Goal: Ask a question: Seek information or help from site administrators or community

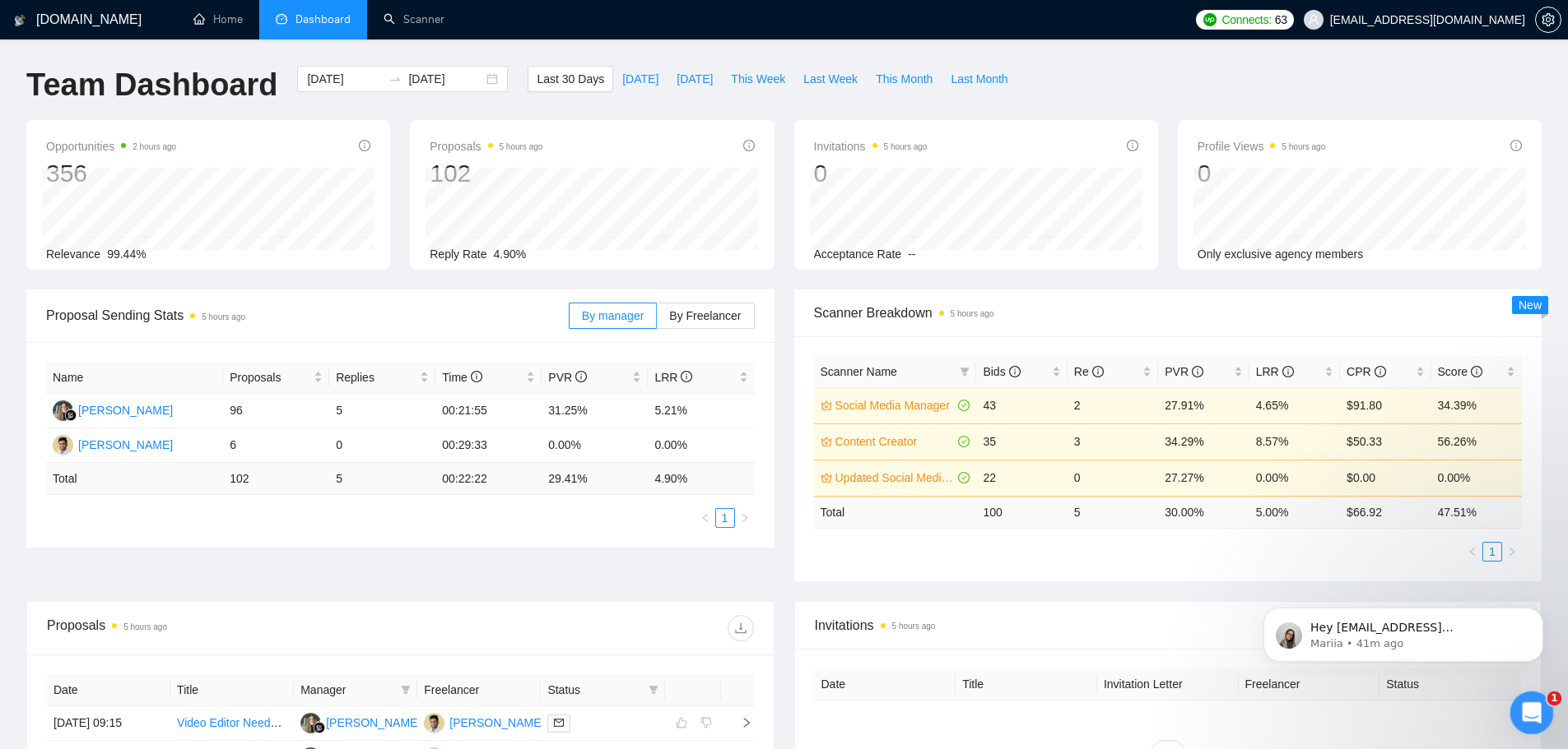
click at [1530, 705] on icon "Open Intercom Messenger" at bounding box center [1529, 711] width 12 height 13
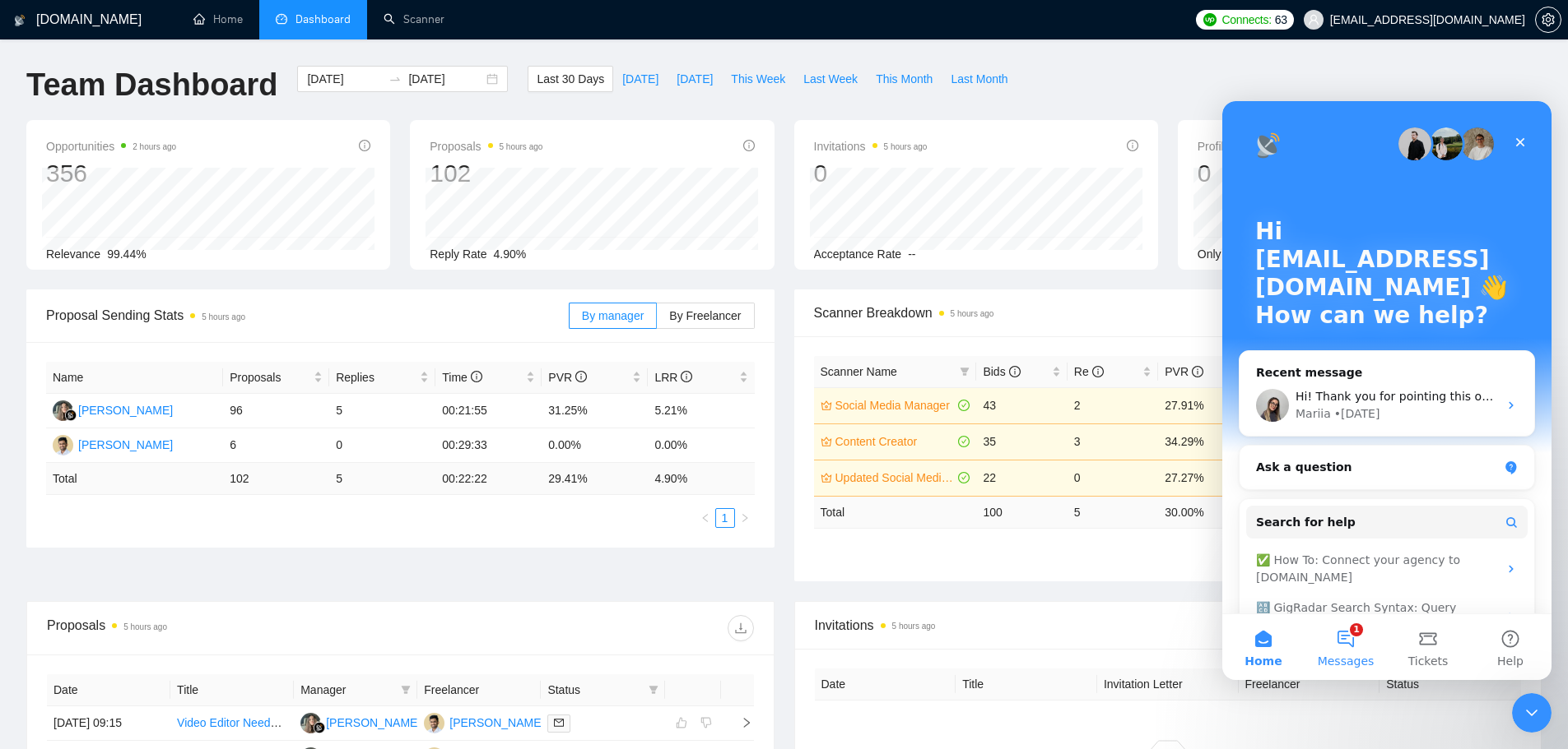
click at [1361, 641] on button "1 Messages" at bounding box center [1345, 647] width 82 height 66
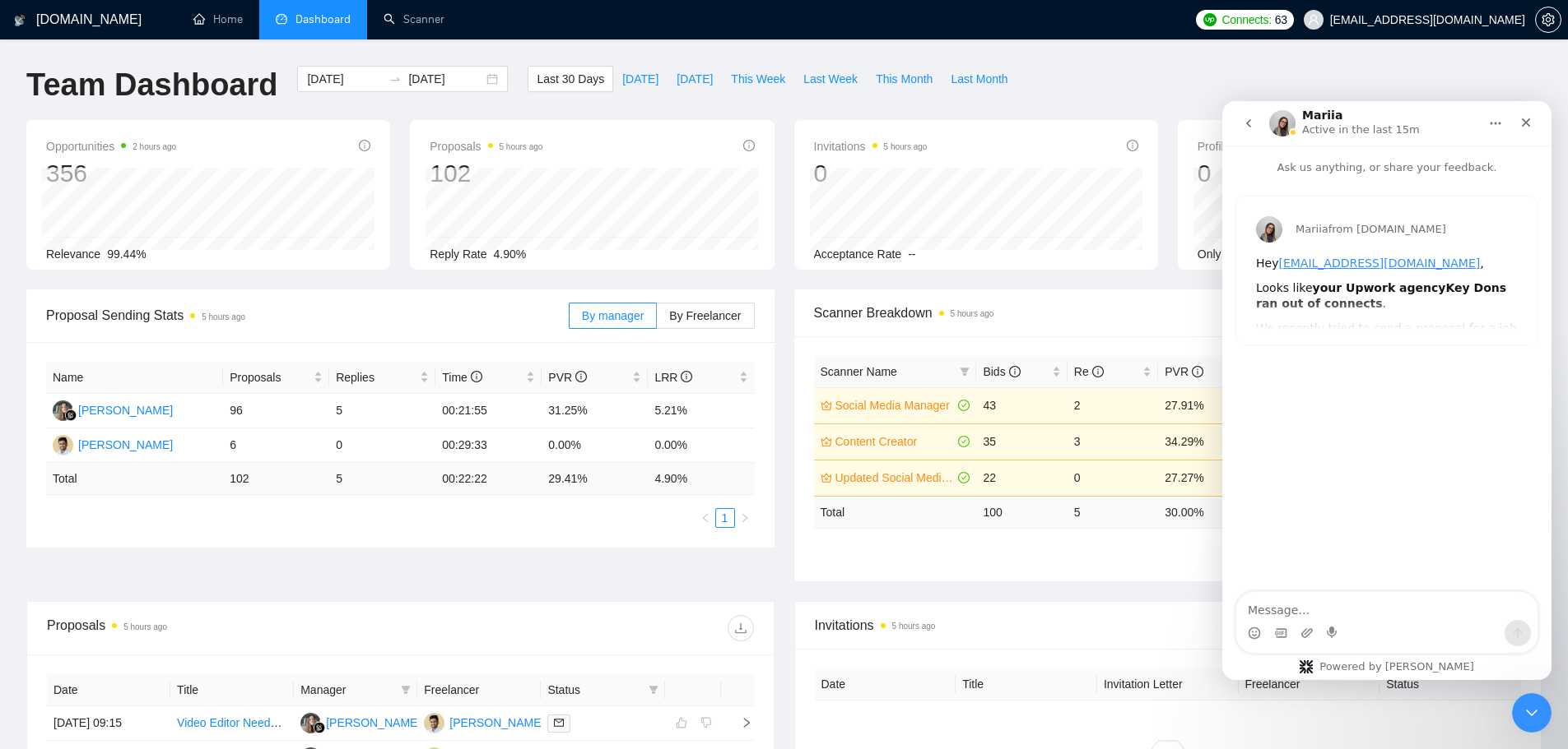
click at [1228, 120] on nav "Mariia Active in the last 15m" at bounding box center [1386, 123] width 329 height 45
click at [1243, 122] on icon "go back" at bounding box center [1248, 123] width 13 height 13
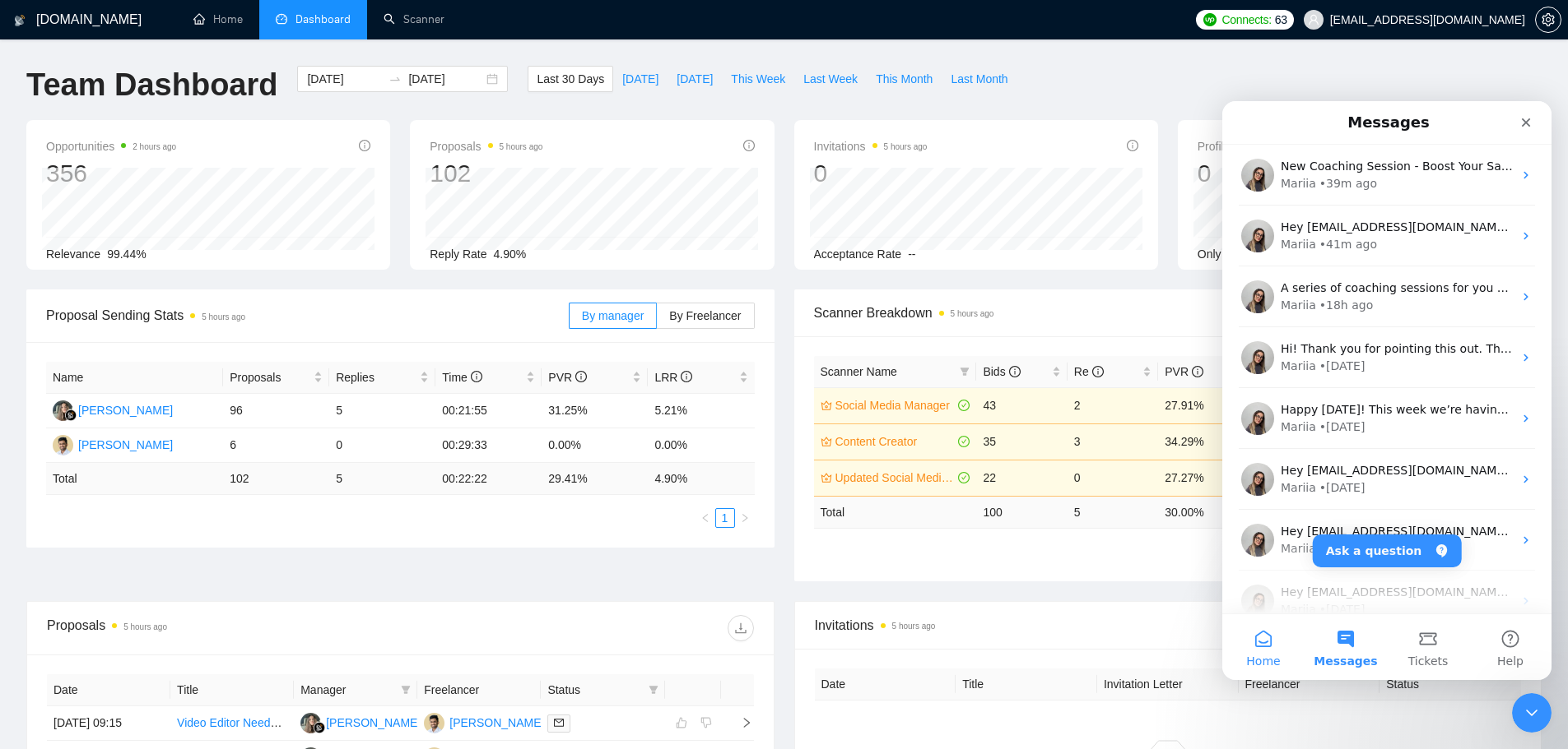
click at [1254, 655] on span "Home" at bounding box center [1263, 661] width 34 height 12
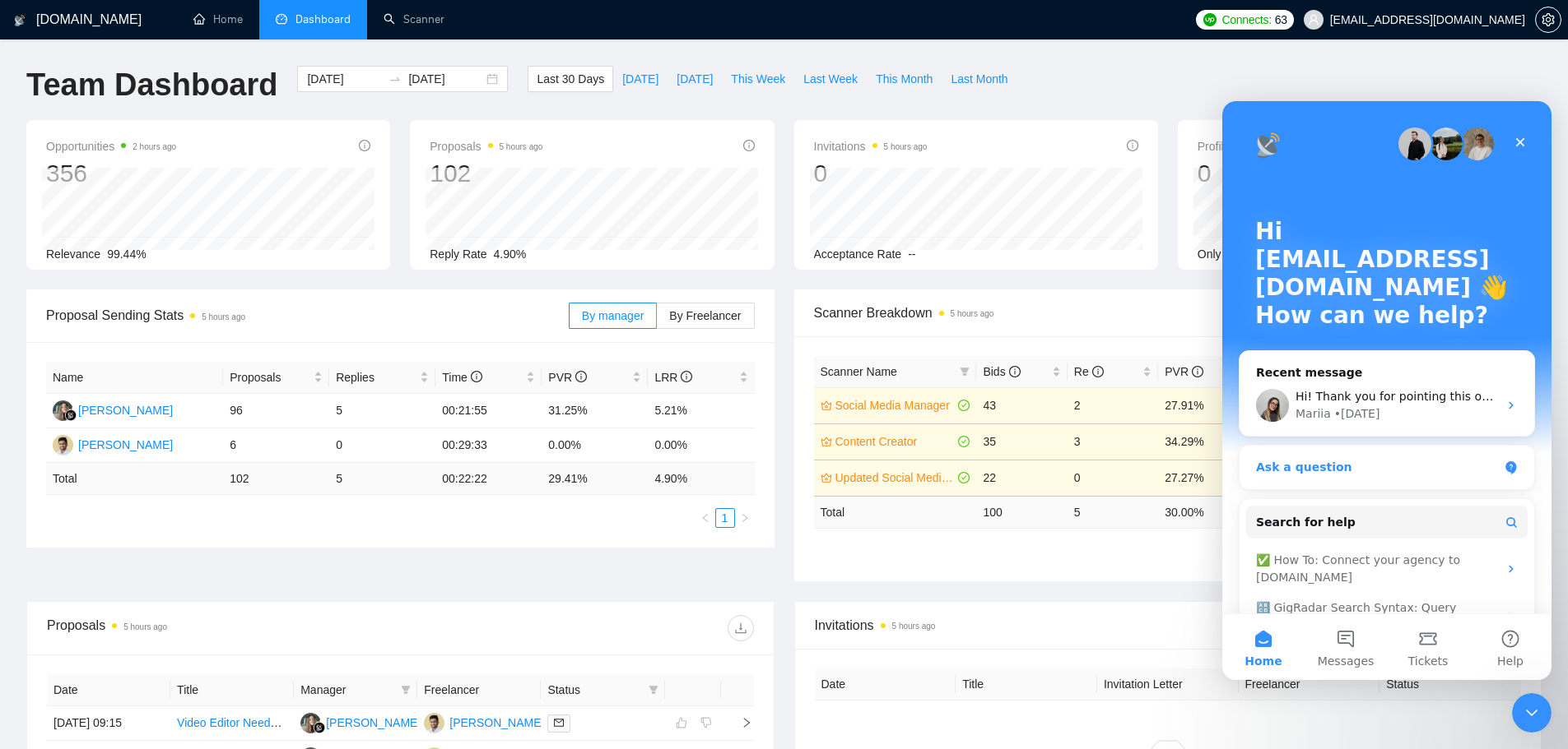
click at [1319, 456] on div "Ask a question" at bounding box center [1386, 467] width 294 height 44
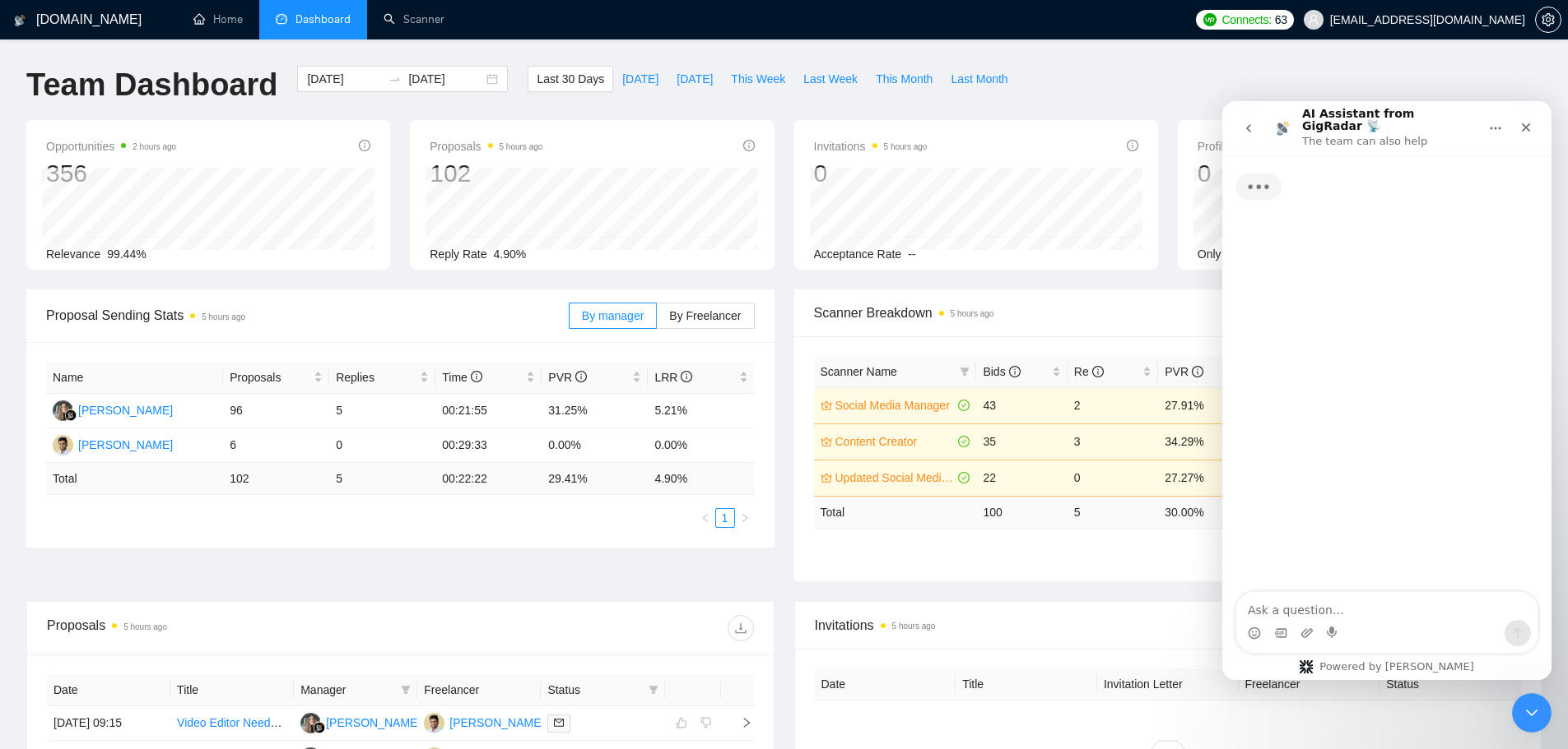
click at [1346, 599] on textarea "Ask a question…" at bounding box center [1387, 605] width 301 height 28
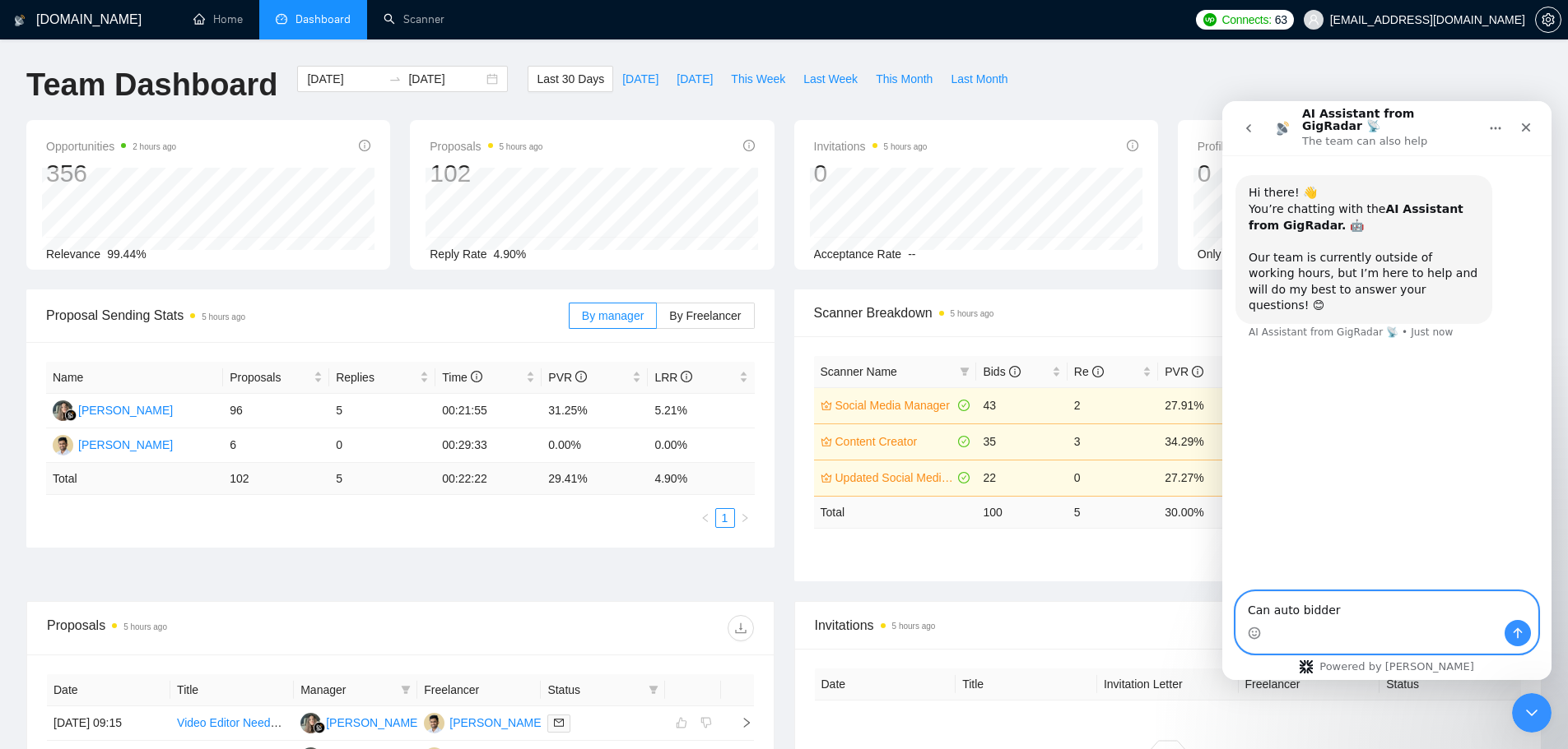
click at [1365, 611] on textarea "Can auto bidder" at bounding box center [1387, 605] width 301 height 28
type textarea "Can auto bidder attache profile highlights to proposals?"
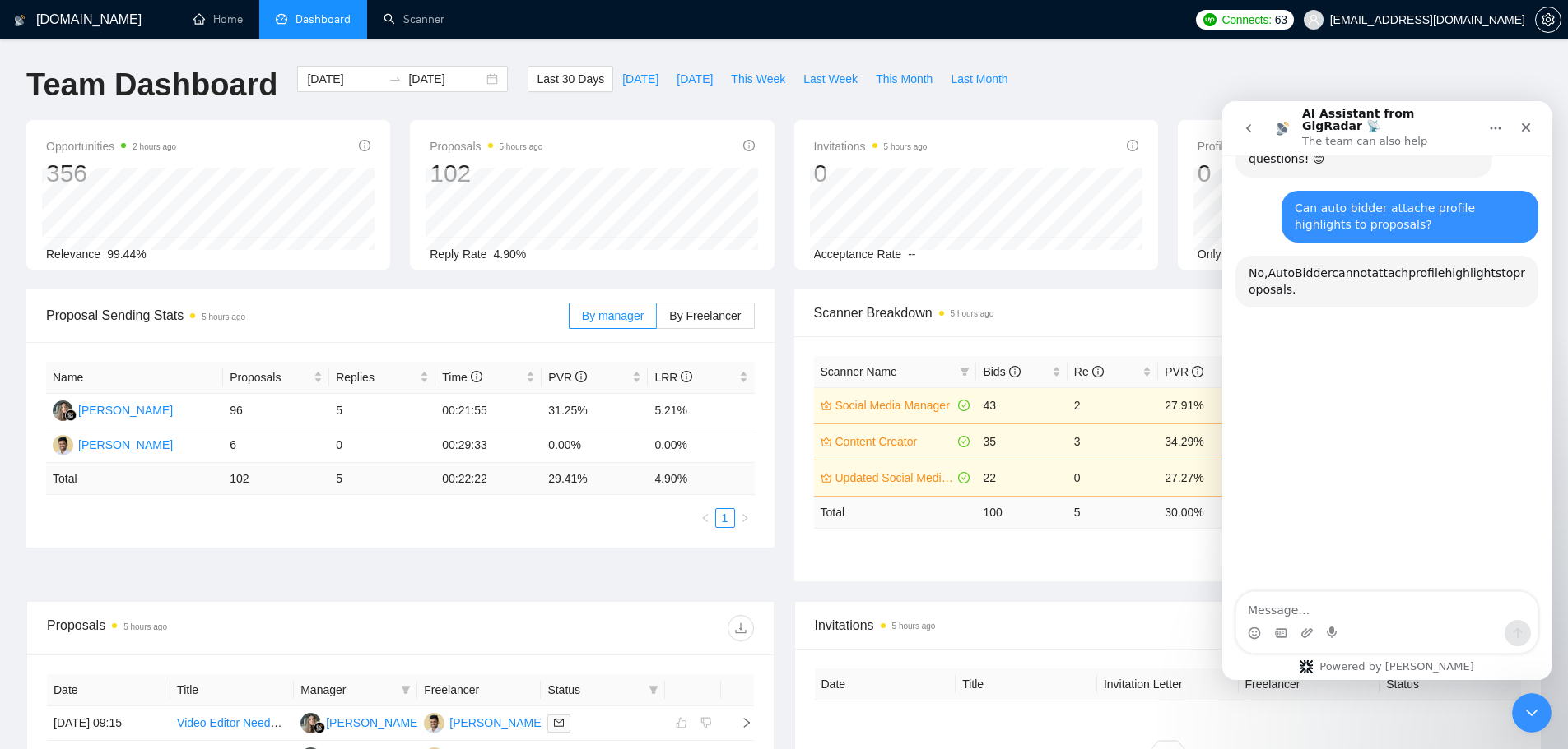
scroll to position [169, 0]
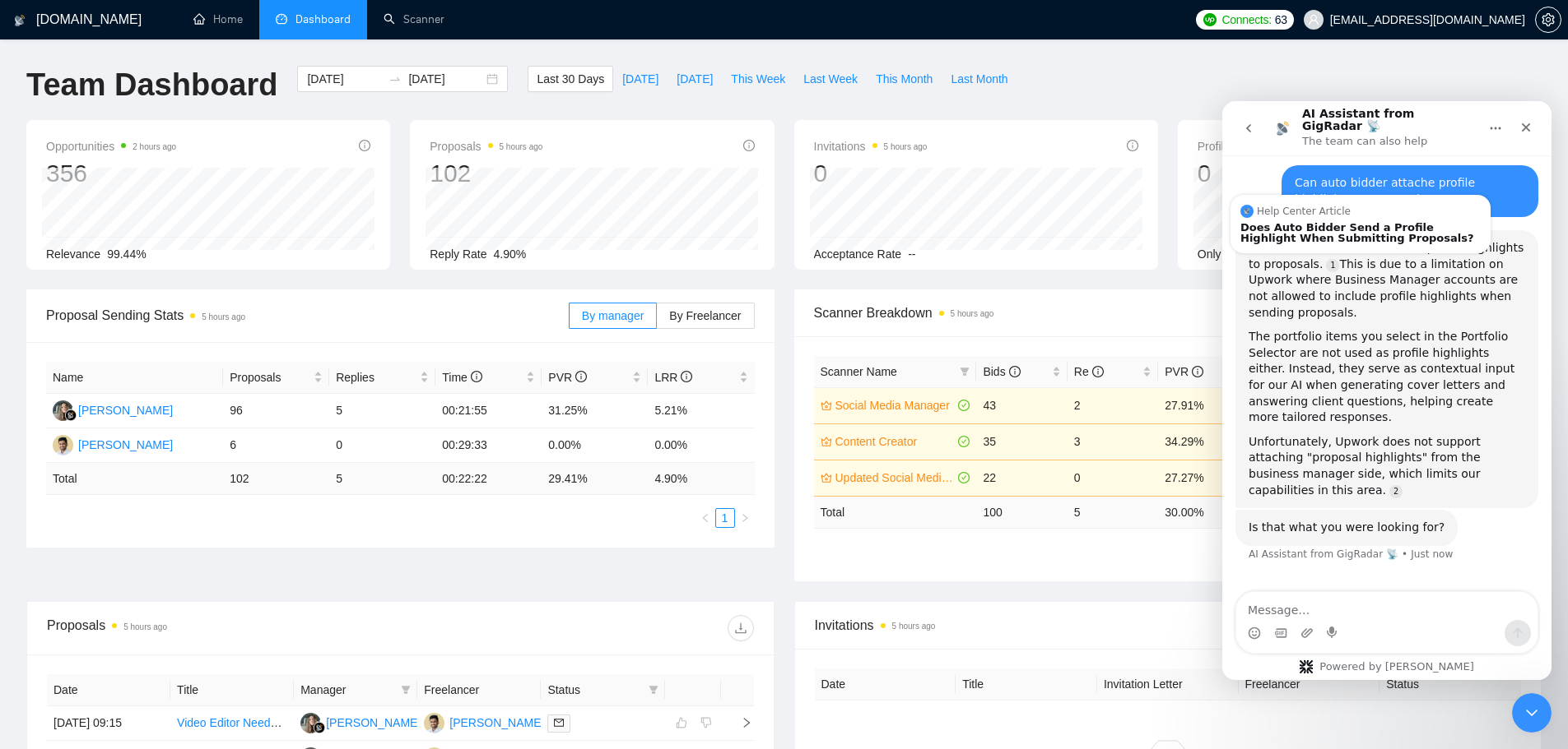
click at [1318, 65] on div "[DOMAIN_NAME] Home Dashboard Scanner Connects: 63 [EMAIL_ADDRESS][DOMAIN_NAME] …" at bounding box center [784, 626] width 1568 height 1252
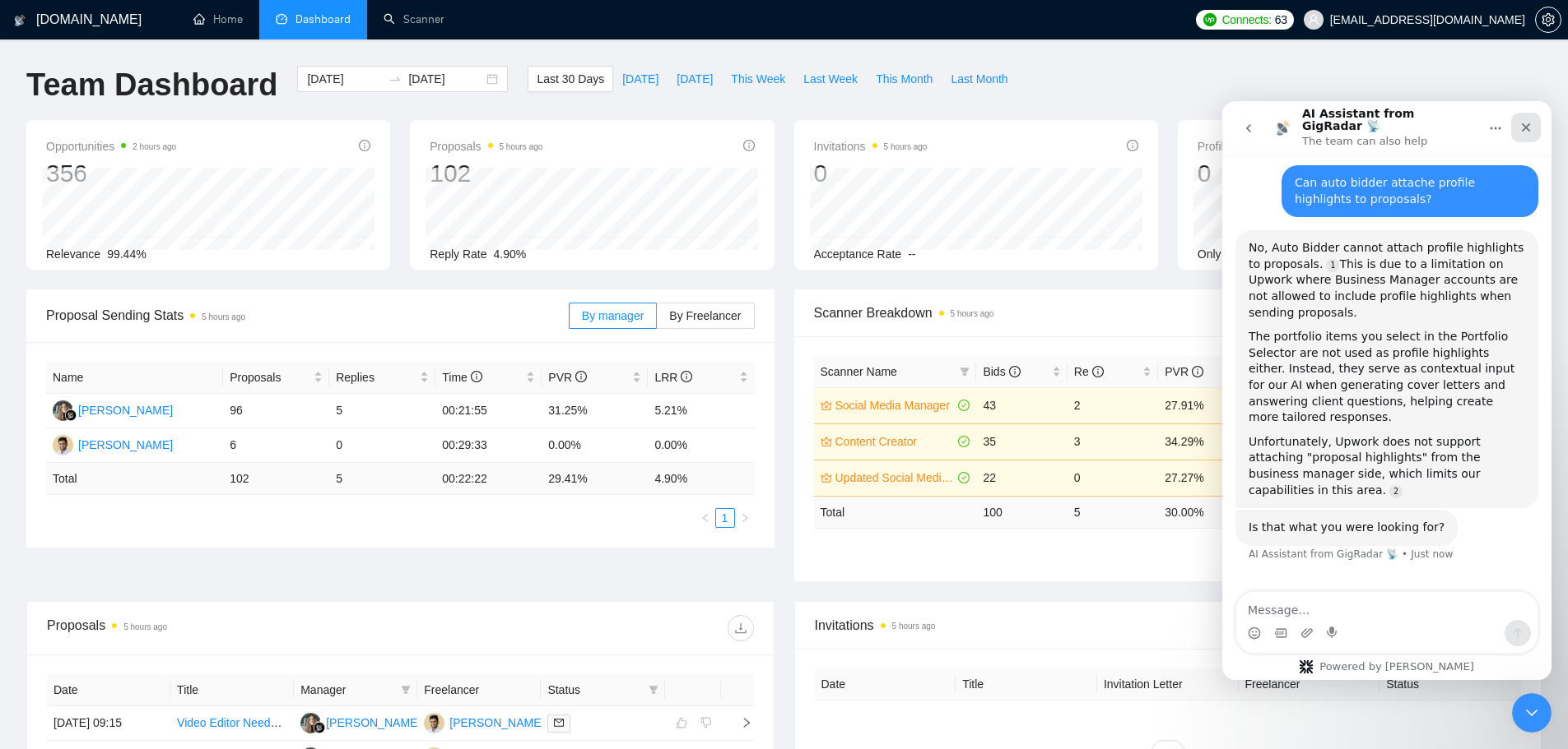
click at [1529, 121] on icon "Close" at bounding box center [1525, 128] width 13 height 13
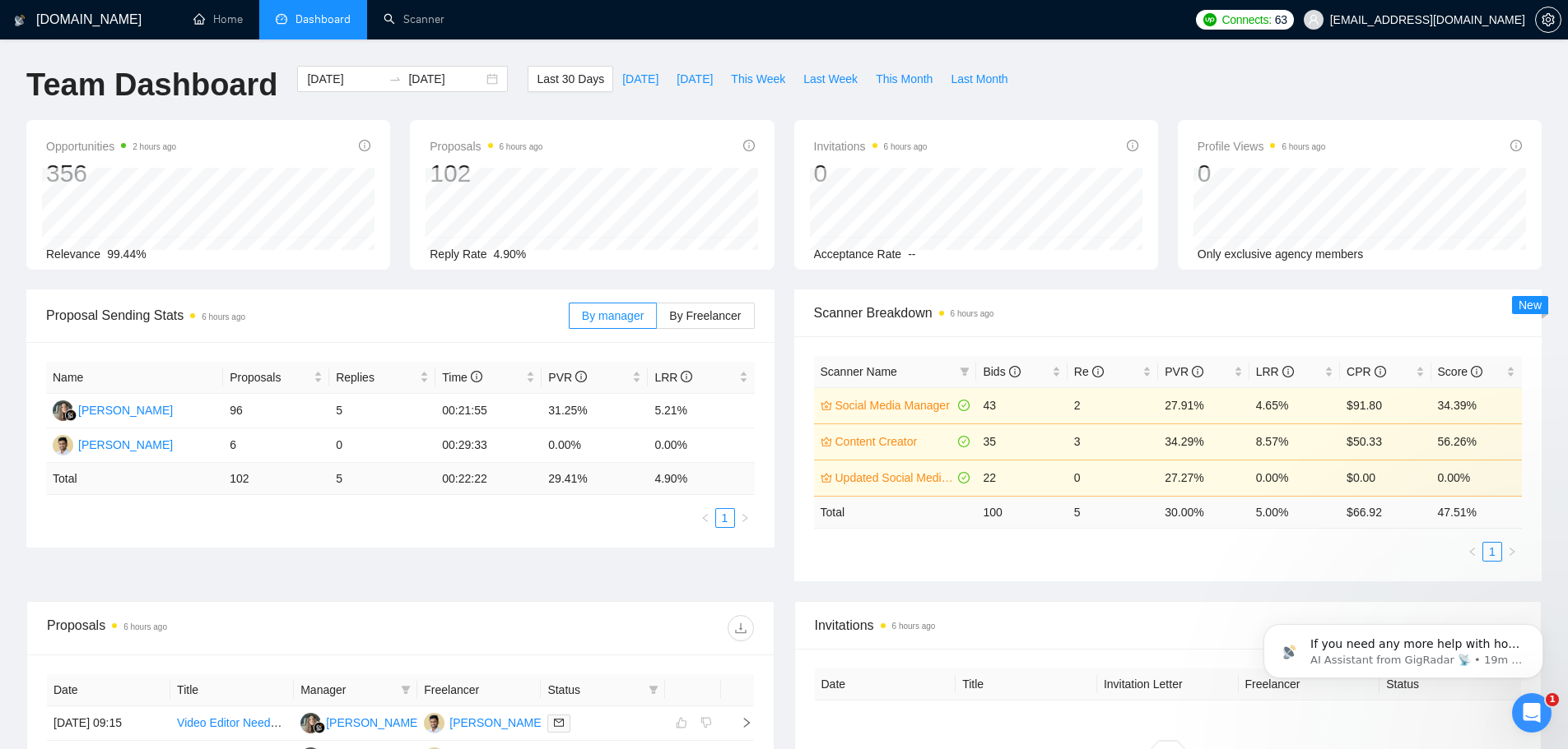
scroll to position [204, 0]
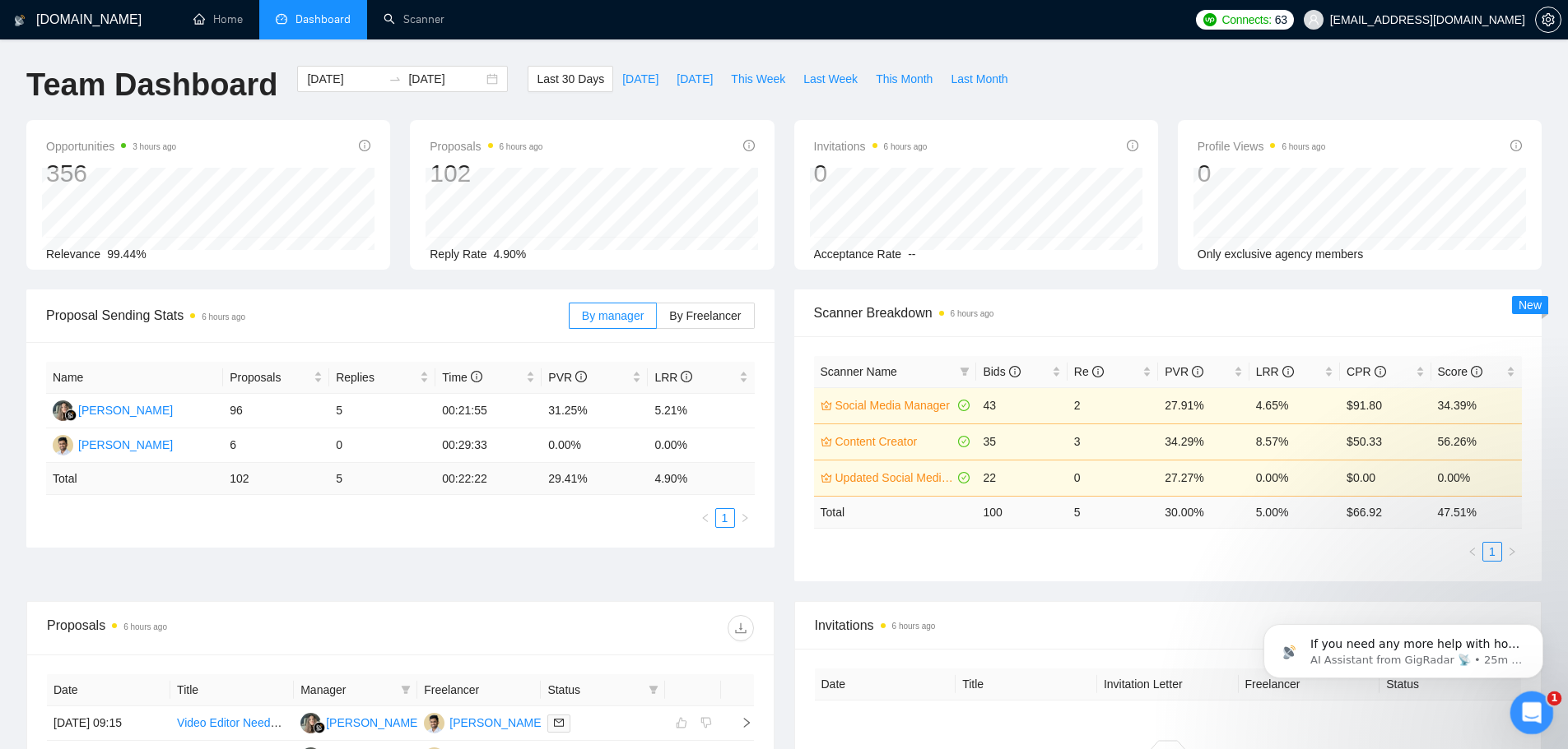
click at [1536, 712] on icon "Open Intercom Messenger" at bounding box center [1529, 711] width 27 height 27
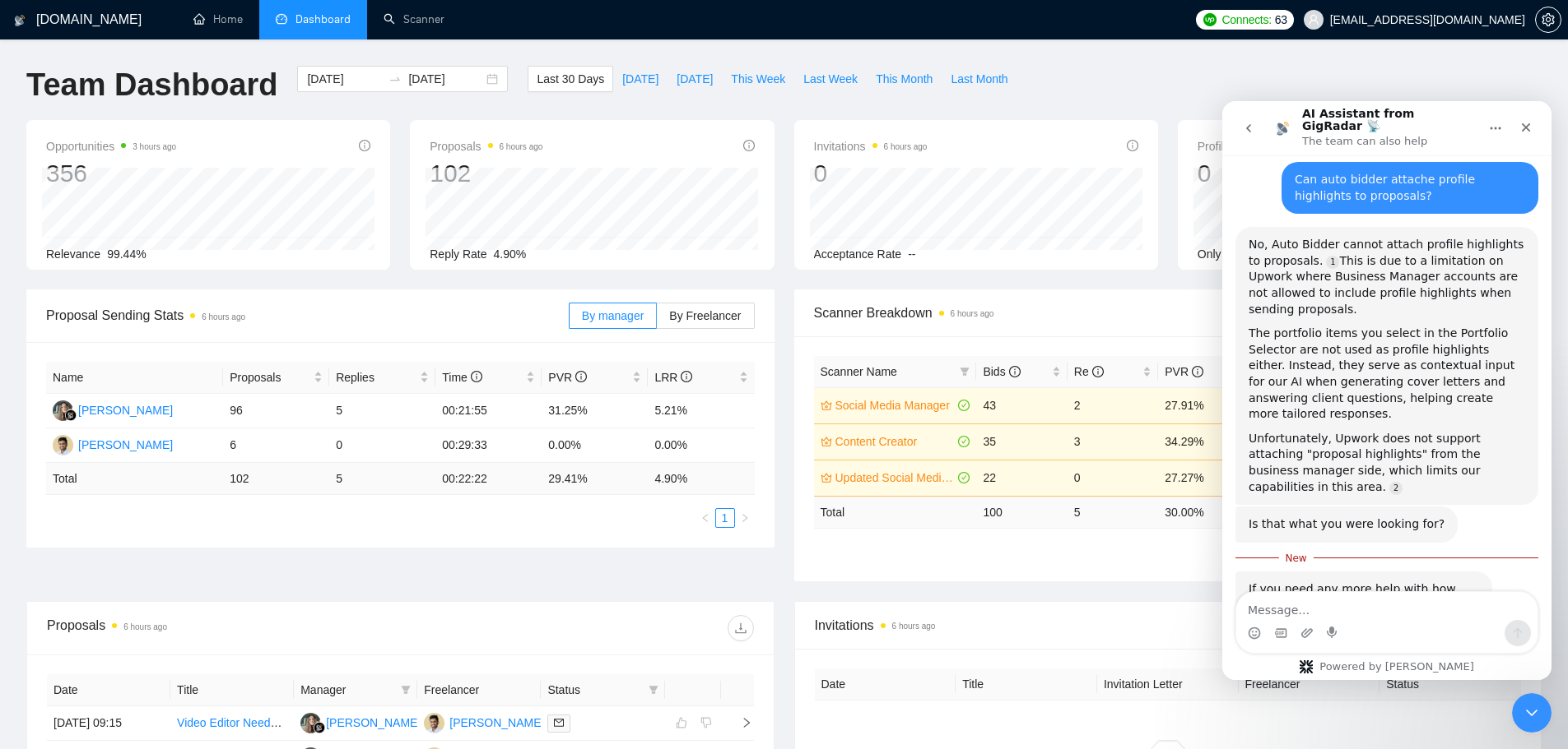
scroll to position [231, 0]
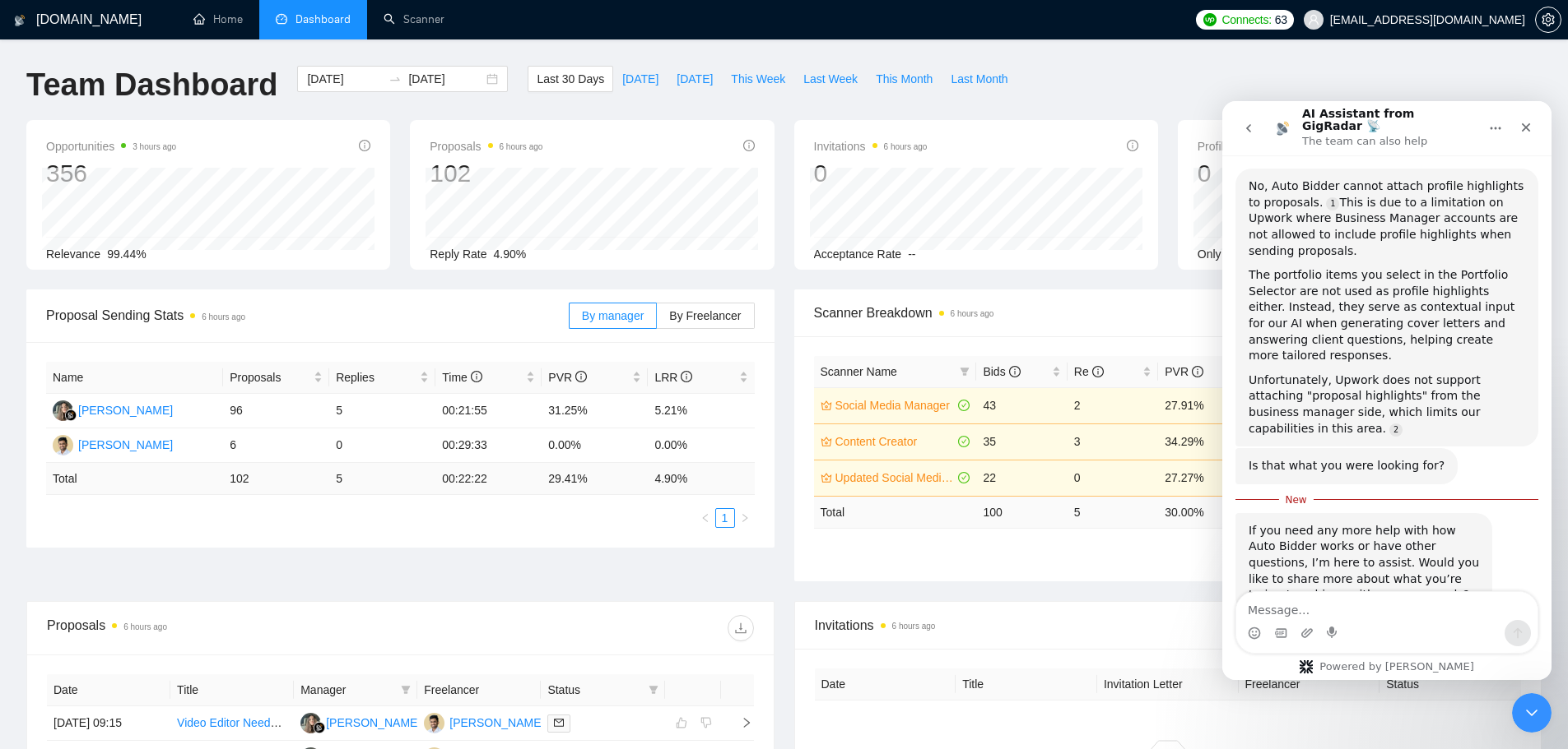
click at [1250, 112] on button "go back" at bounding box center [1248, 128] width 31 height 31
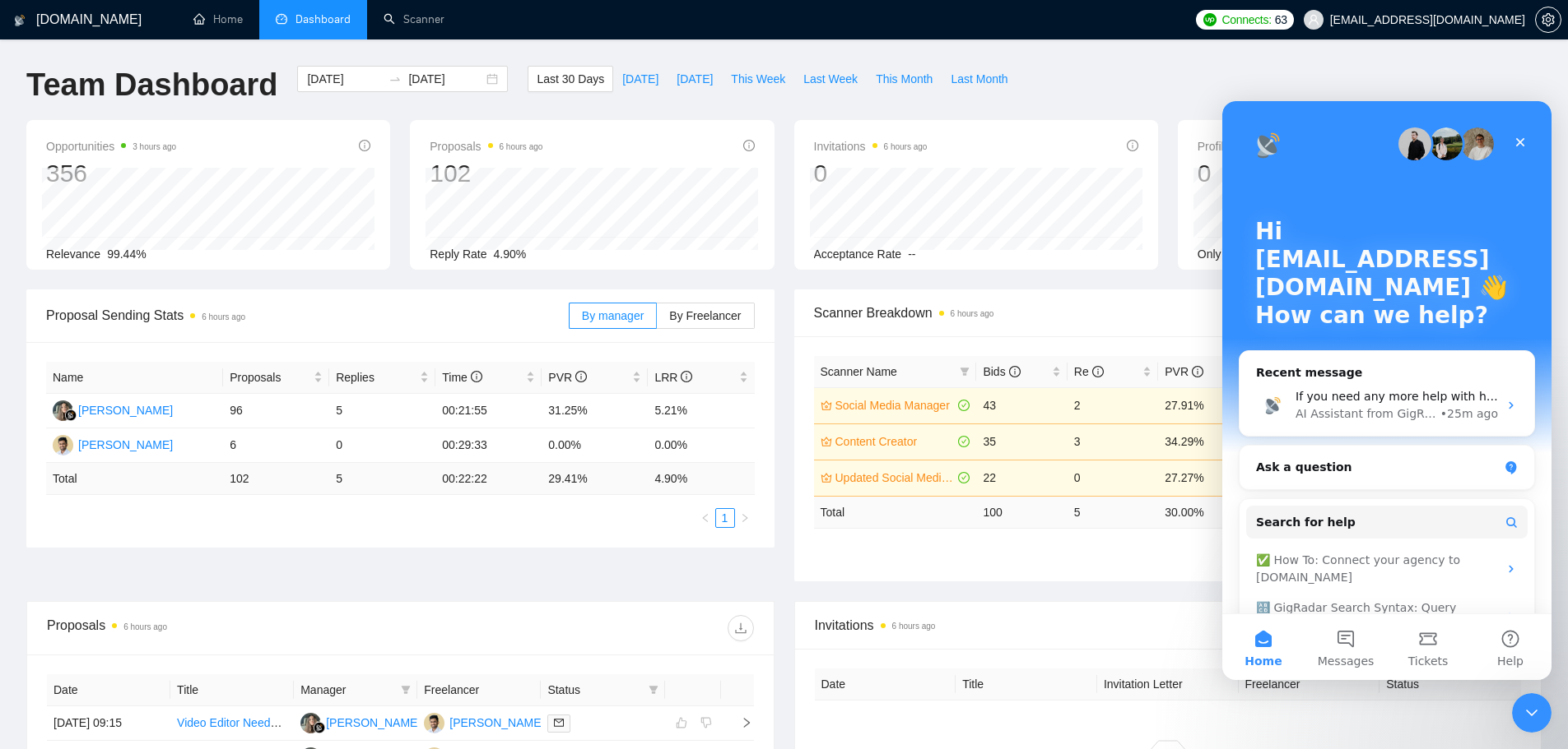
scroll to position [0, 0]
click at [1241, 56] on div "[DOMAIN_NAME] Home Dashboard Scanner Connects: 63 [EMAIL_ADDRESS][DOMAIN_NAME] …" at bounding box center [784, 626] width 1568 height 1252
click at [1525, 138] on icon "Close" at bounding box center [1520, 142] width 13 height 13
